Goal: Navigation & Orientation: Find specific page/section

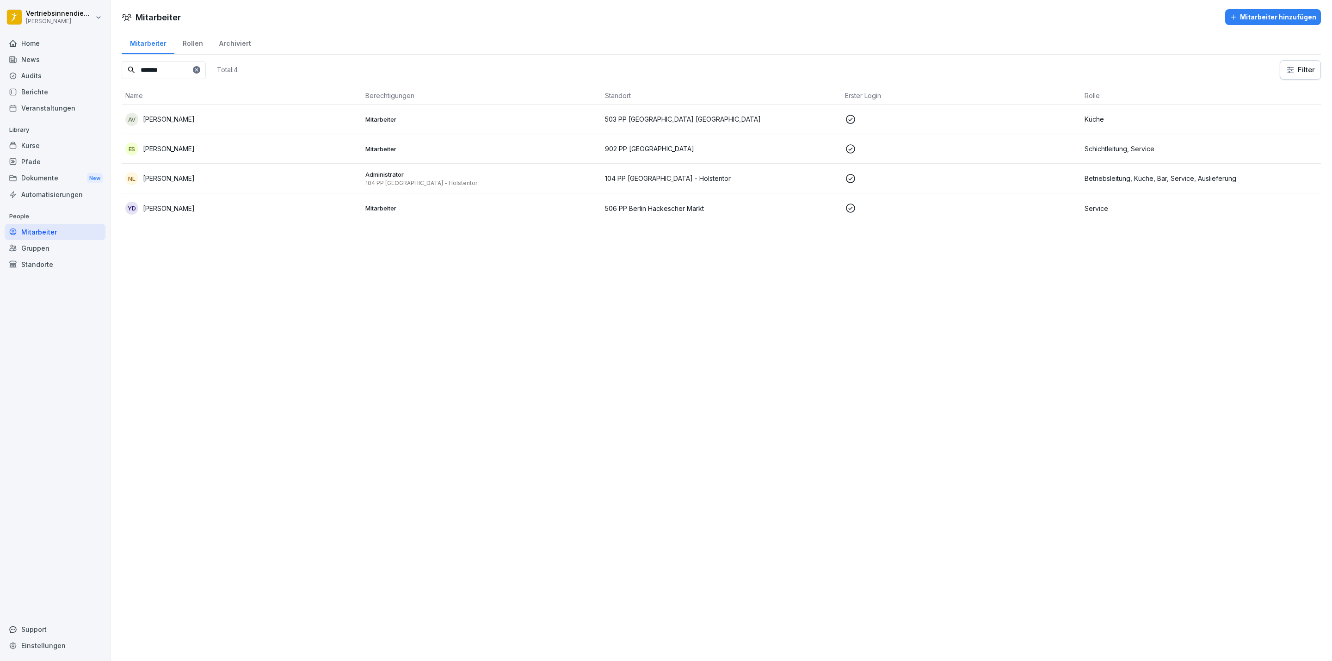
click at [54, 42] on div "Home" at bounding box center [55, 43] width 101 height 16
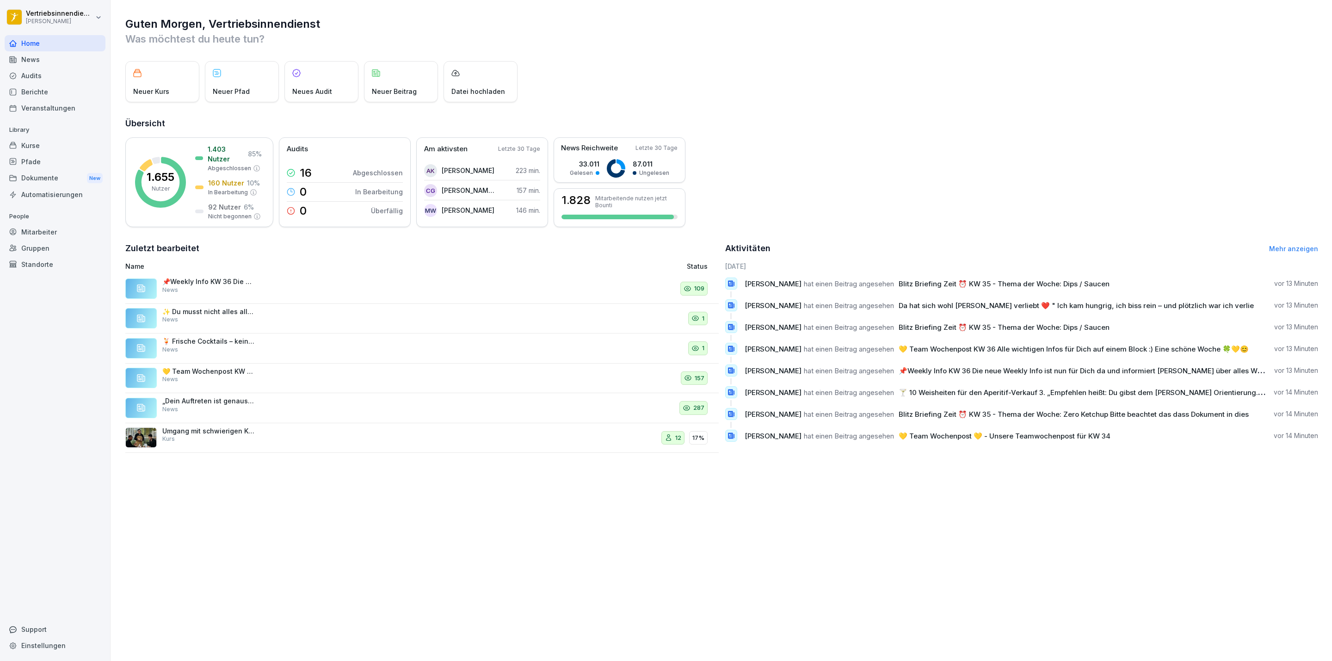
click at [10, 66] on div "News" at bounding box center [55, 59] width 101 height 16
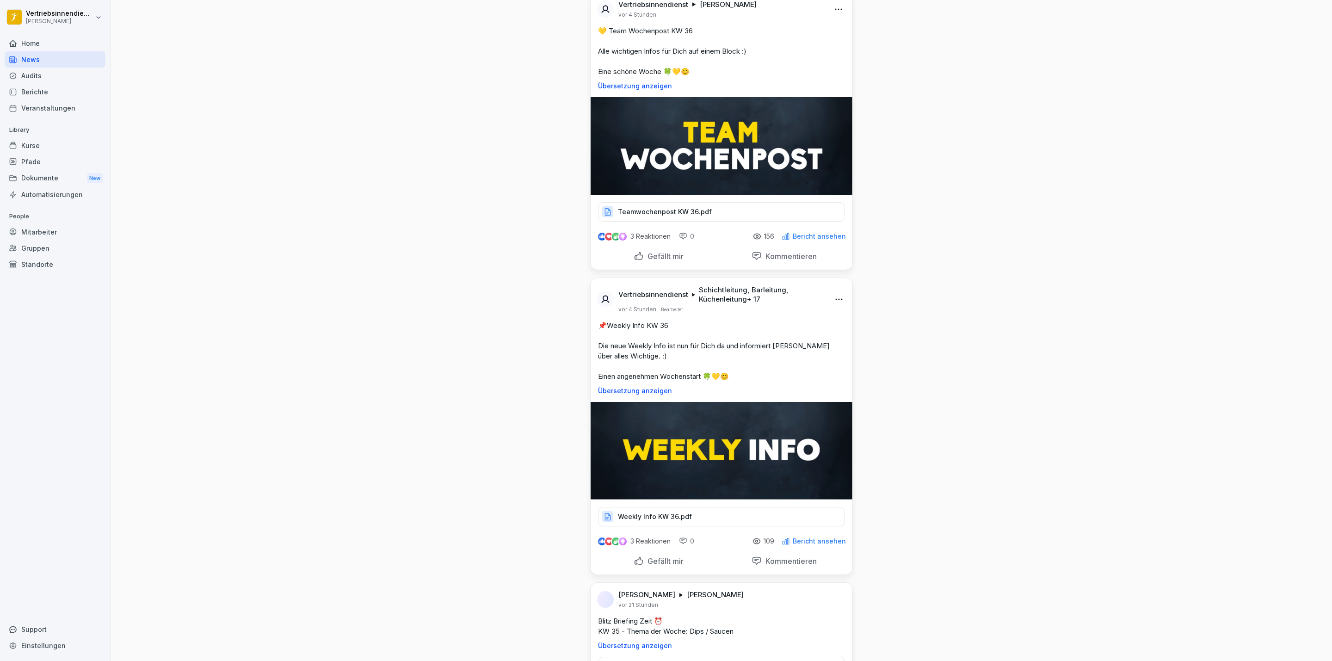
scroll to position [1527, 0]
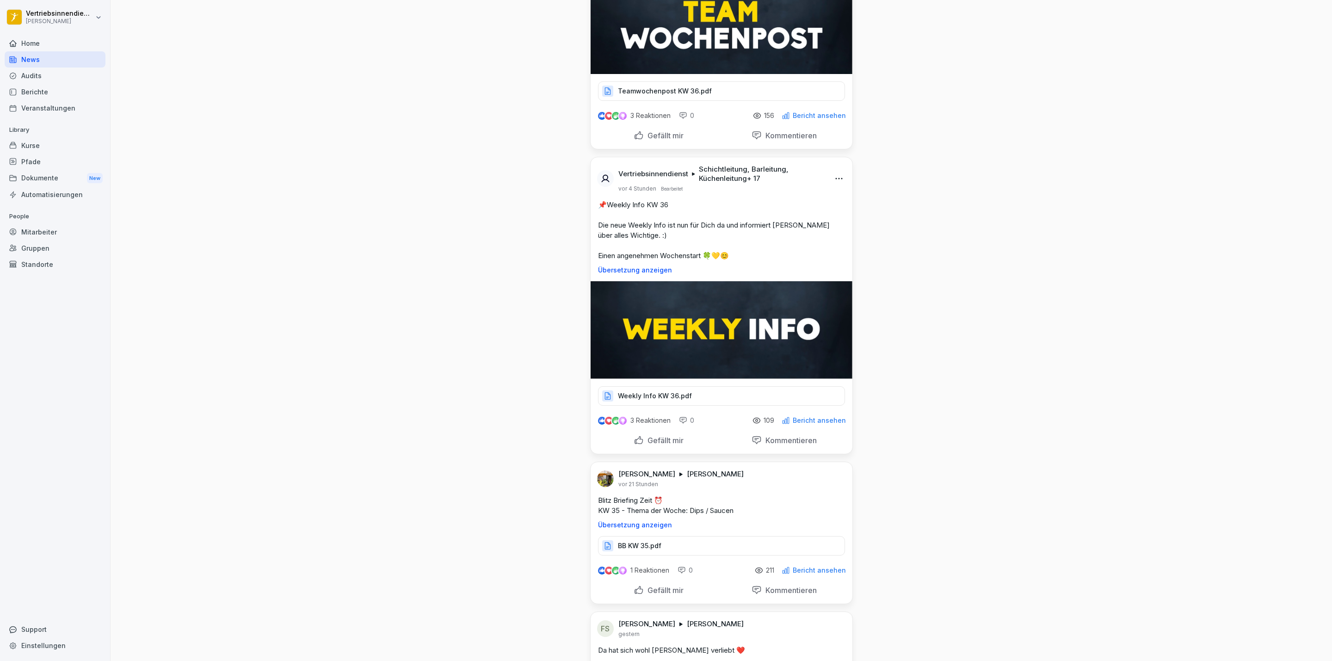
click at [669, 443] on p "Gefällt mir" at bounding box center [664, 440] width 40 height 9
click at [669, 136] on p "Gefällt mir" at bounding box center [664, 135] width 40 height 9
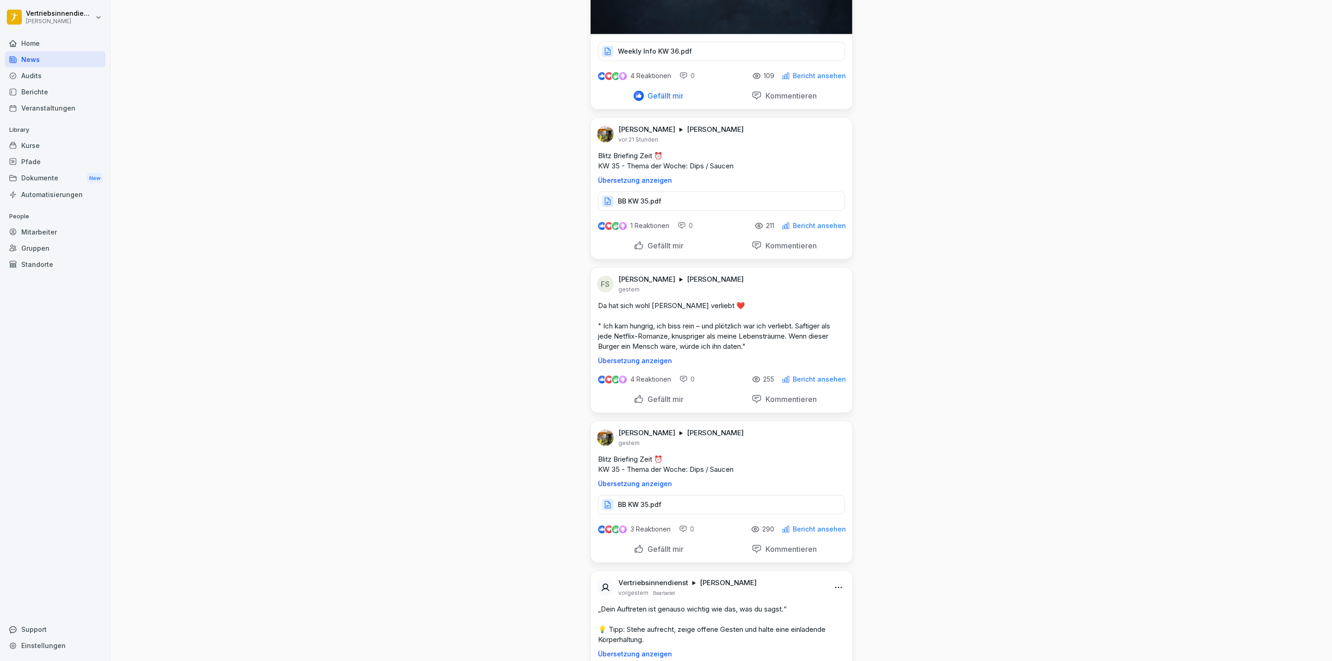
scroll to position [1874, 0]
click at [53, 266] on div "Standorte" at bounding box center [55, 264] width 101 height 16
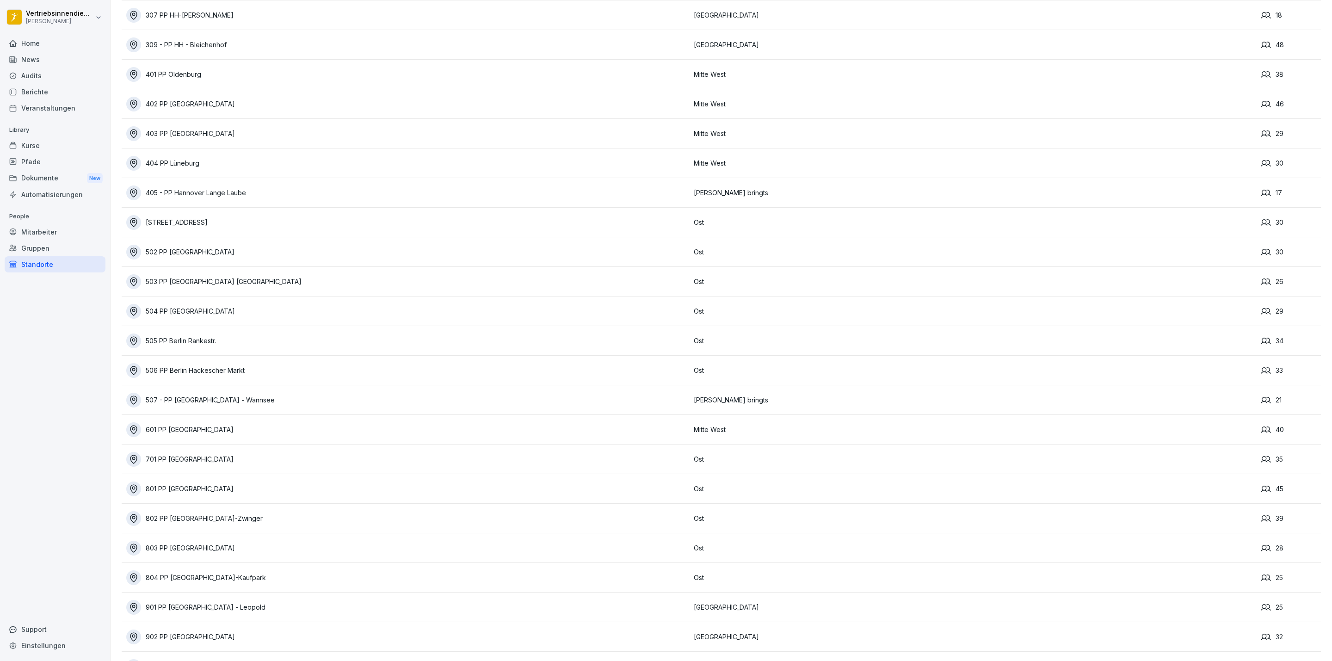
scroll to position [833, 0]
